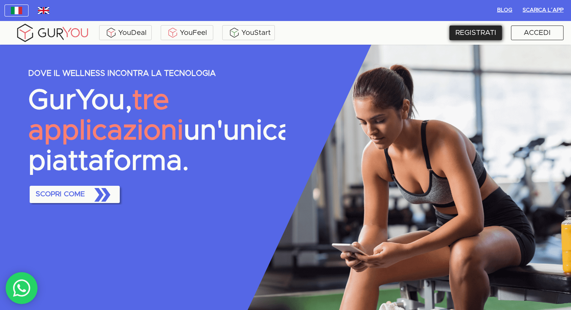
click at [483, 28] on div "REGISTRATI" at bounding box center [476, 33] width 53 height 15
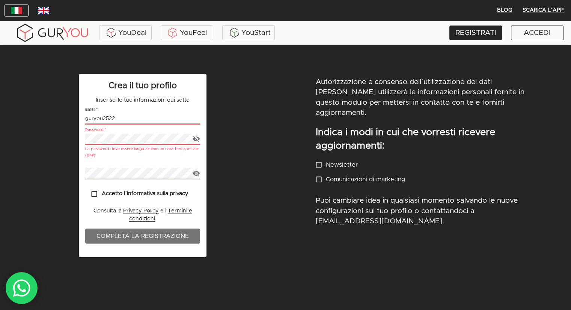
click at [107, 120] on input "guryou2522" at bounding box center [142, 118] width 115 height 11
drag, startPoint x: 133, startPoint y: 121, endPoint x: 59, endPoint y: 112, distance: 74.1
click at [59, 112] on div "Crea il tuo profilo Inserisci le tue informazioni qui sotto Email   * guryou252…" at bounding box center [143, 193] width 286 height 248
drag, startPoint x: 137, startPoint y: 121, endPoint x: 146, endPoint y: 120, distance: 8.3
click at [137, 121] on input "[EMAIL_ADDRESS][DOMAIN_NAME]" at bounding box center [142, 118] width 115 height 11
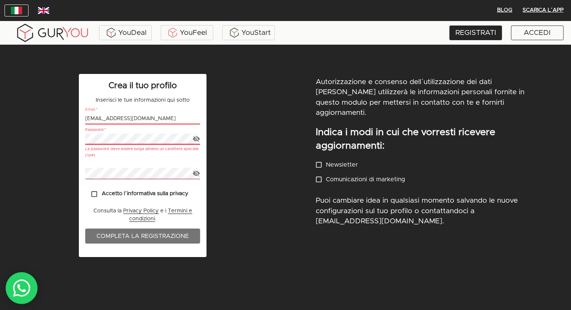
type input "[EMAIL_ADDRESS][DOMAIN_NAME]"
click at [51, 139] on div "Crea il tuo profilo Inserisci le tue informazioni qui sotto Email   * [EMAIL_AD…" at bounding box center [143, 193] width 286 height 248
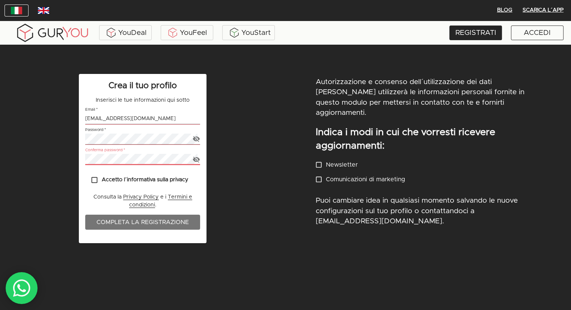
click at [97, 181] on input "Accetto l´informativa sulla privacy" at bounding box center [94, 180] width 15 height 15
checkbox input "true"
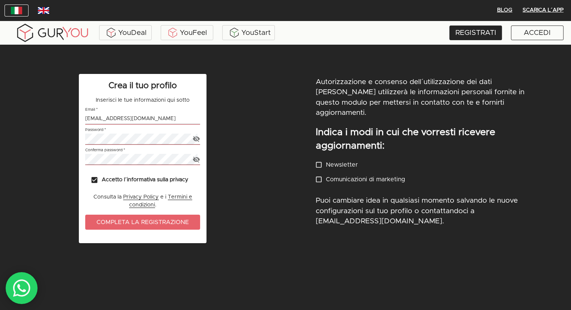
click at [127, 216] on button "Completa la registrazione" at bounding box center [142, 222] width 115 height 15
